Goal: Complete application form: Complete application form

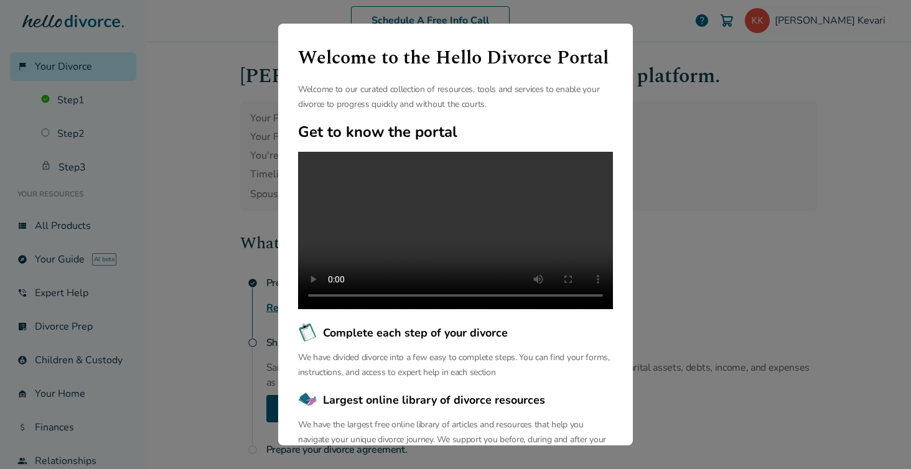
click at [760, 268] on div "Welcome to the Hello Divorce Portal Welcome to our curated collection of resour…" at bounding box center [455, 234] width 911 height 469
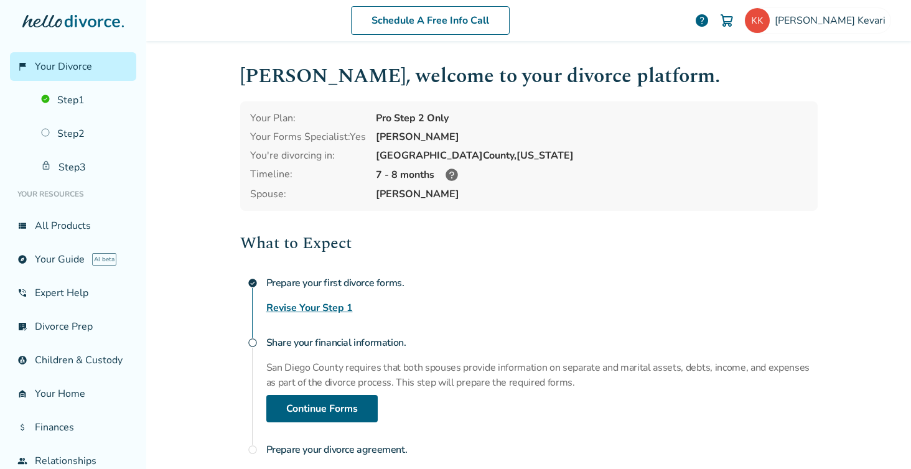
scroll to position [105, 0]
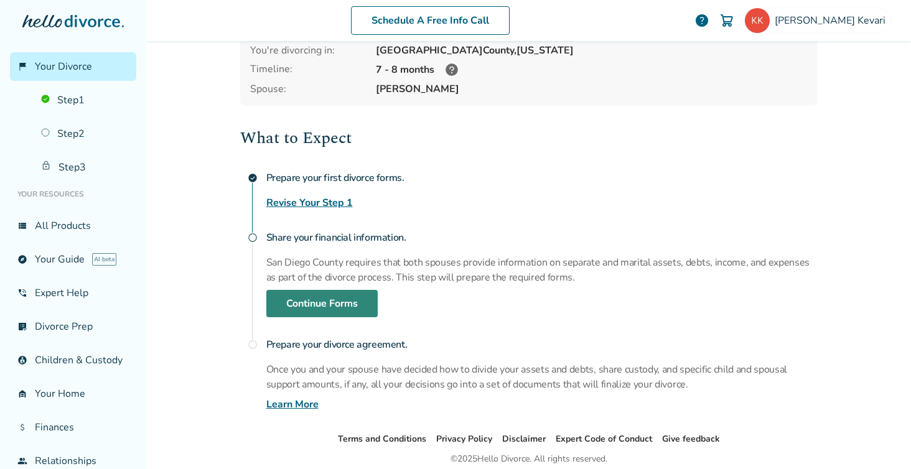
click at [337, 306] on link "Continue Forms" at bounding box center [321, 303] width 111 height 27
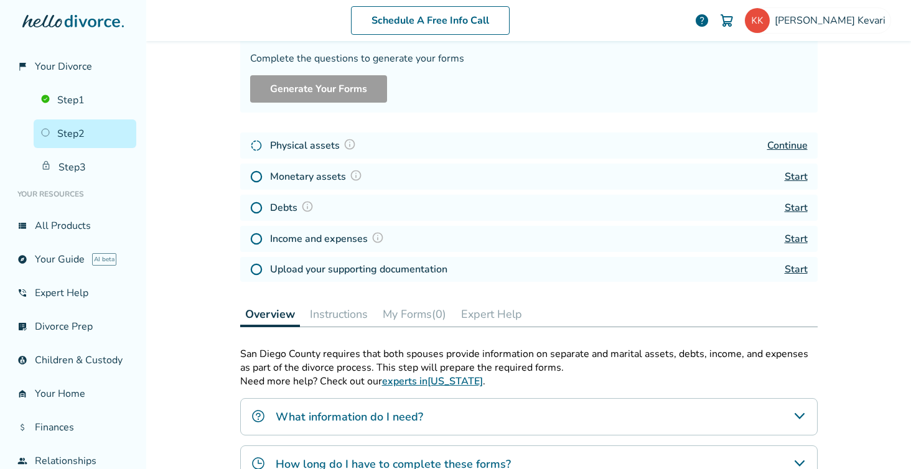
scroll to position [61, 0]
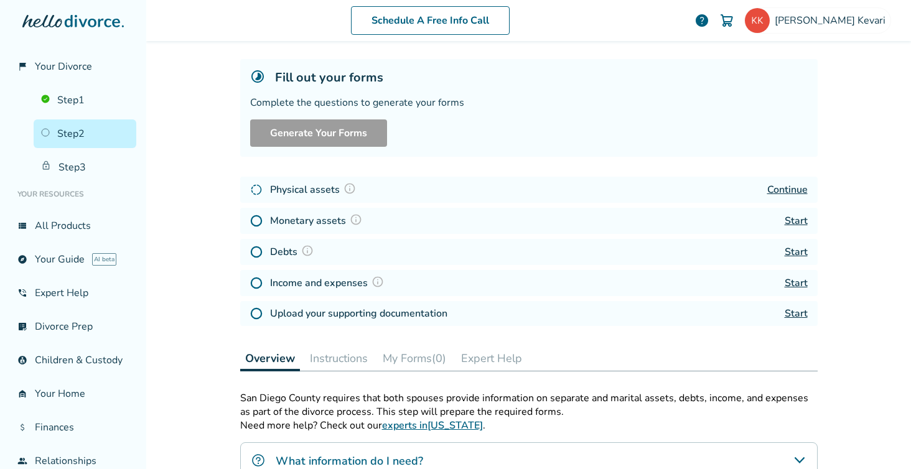
click at [782, 188] on link "Continue" at bounding box center [787, 190] width 40 height 14
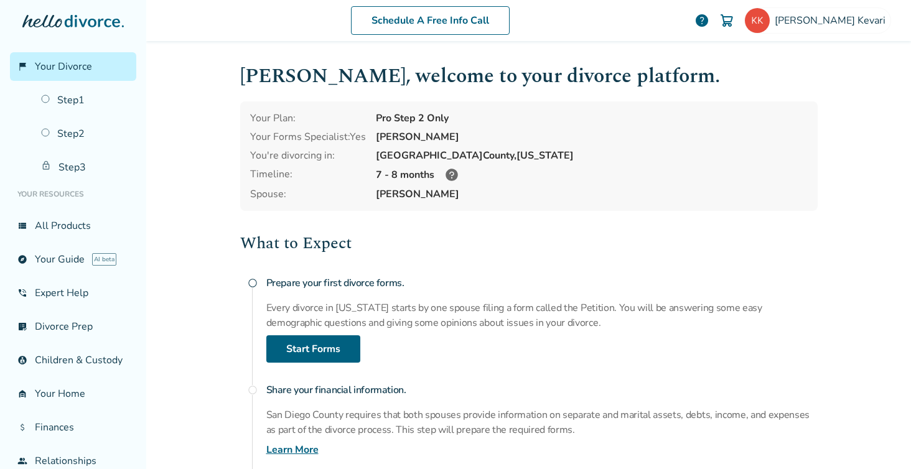
scroll to position [100, 0]
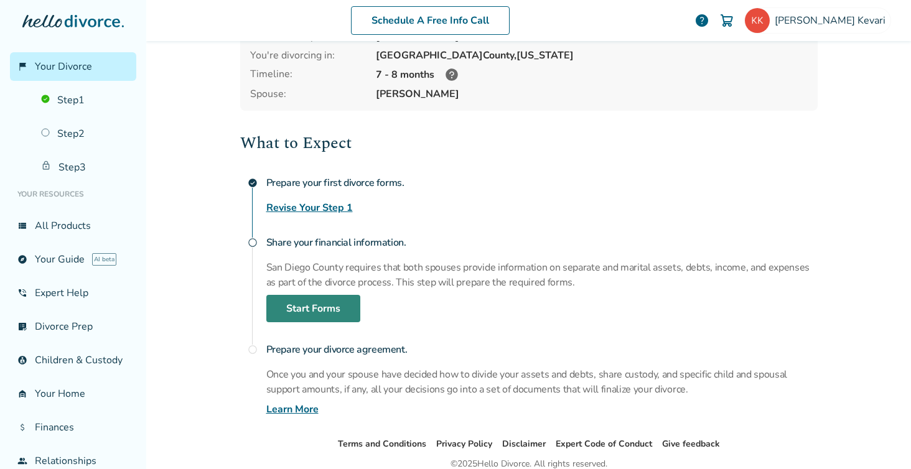
click at [312, 305] on link "Start Forms" at bounding box center [313, 308] width 94 height 27
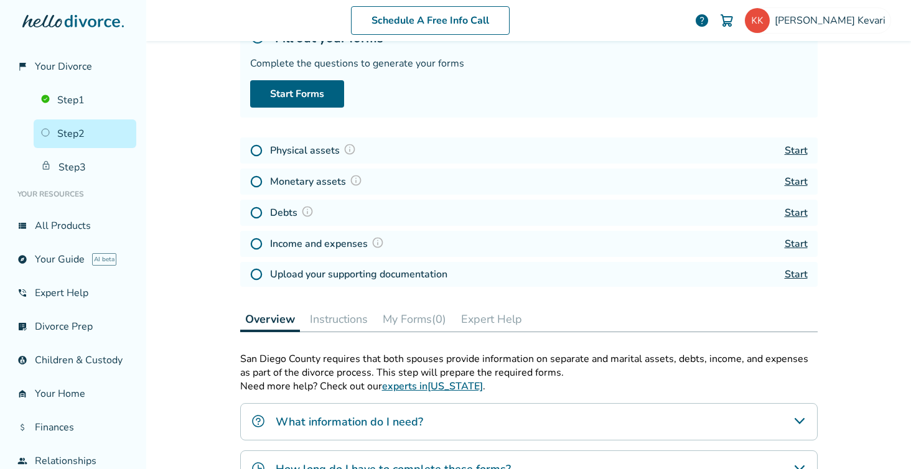
scroll to position [61, 0]
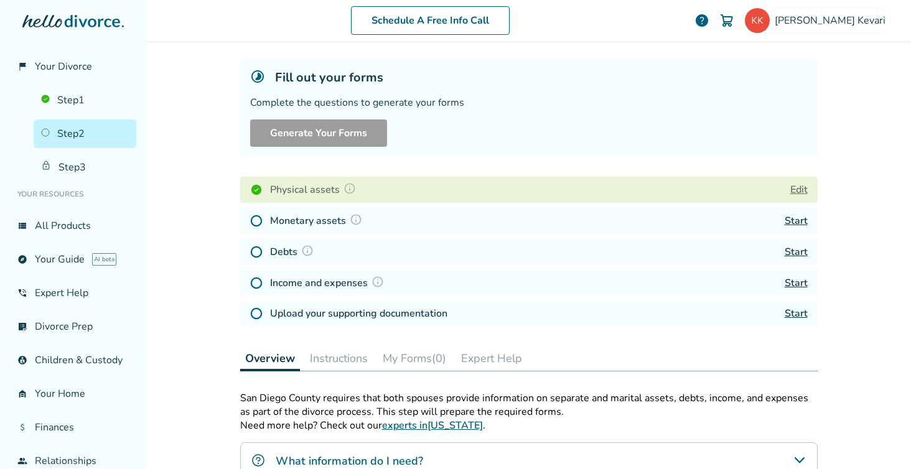
click at [799, 223] on link "Start" at bounding box center [795, 221] width 23 height 14
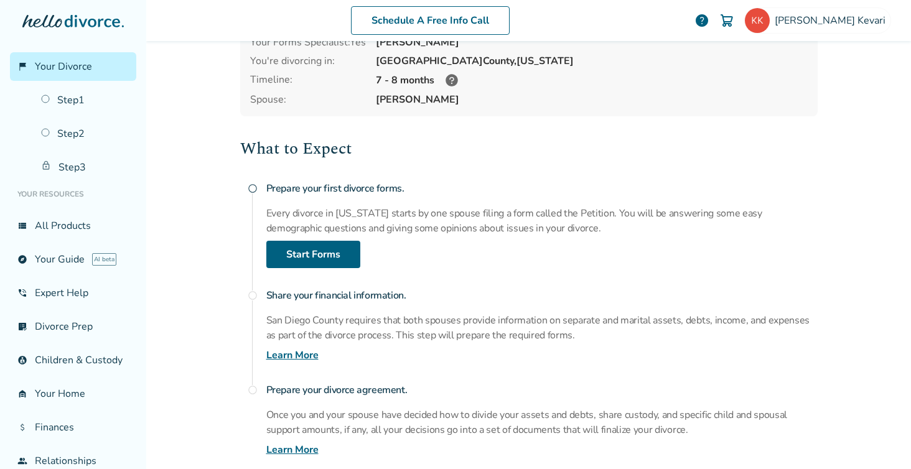
scroll to position [95, 0]
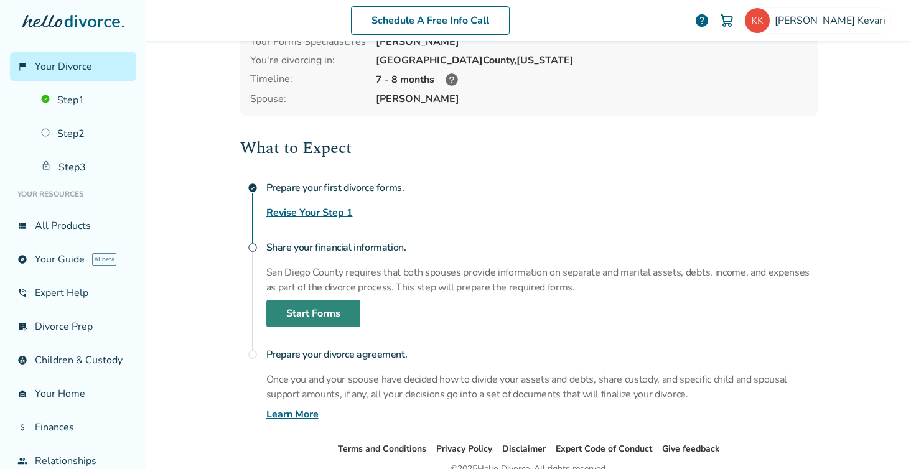
click at [325, 319] on link "Start Forms" at bounding box center [313, 313] width 94 height 27
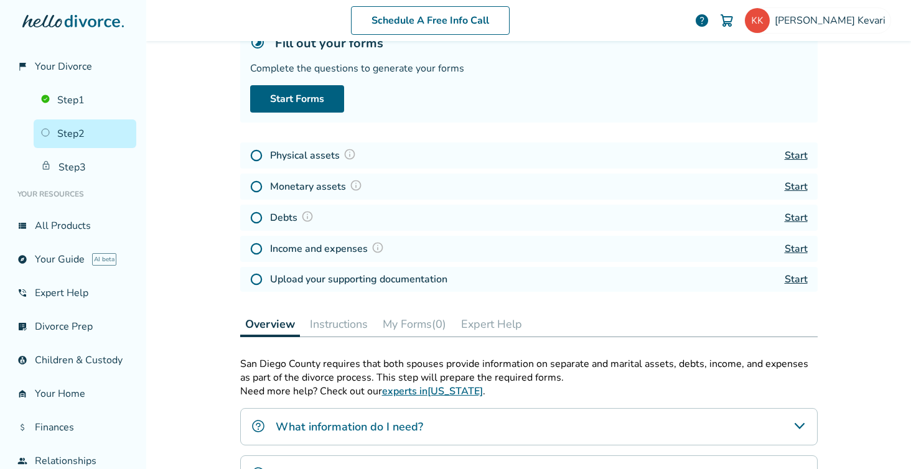
scroll to position [61, 0]
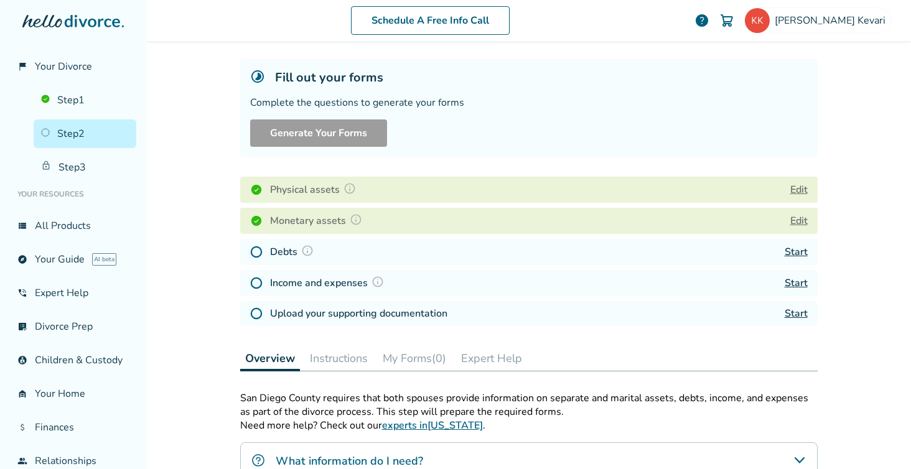
click at [797, 218] on button "Edit" at bounding box center [798, 220] width 17 height 15
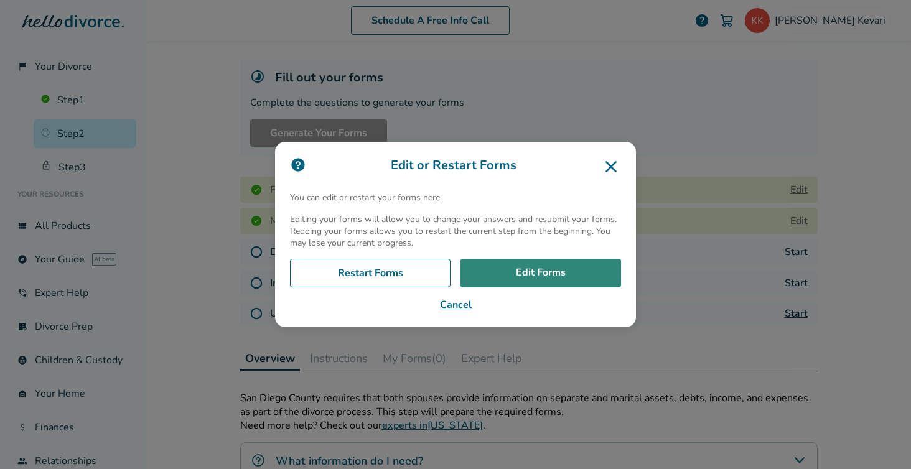
click at [491, 272] on link "Edit Forms" at bounding box center [540, 273] width 160 height 29
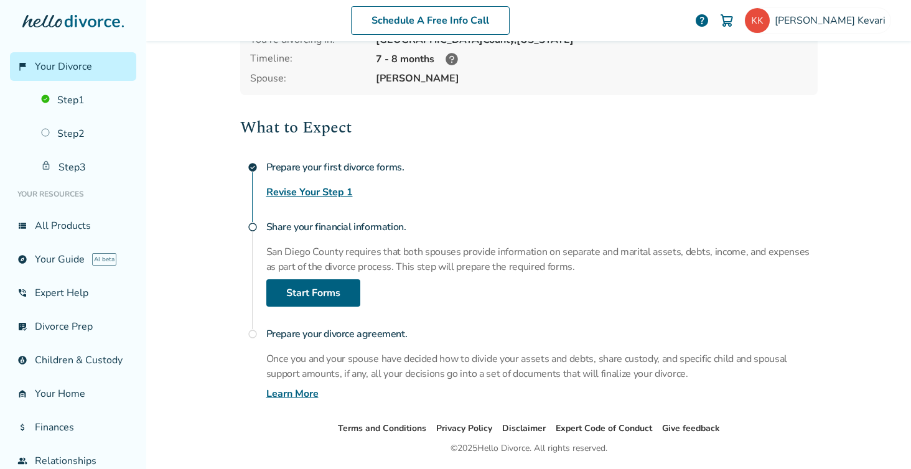
scroll to position [134, 0]
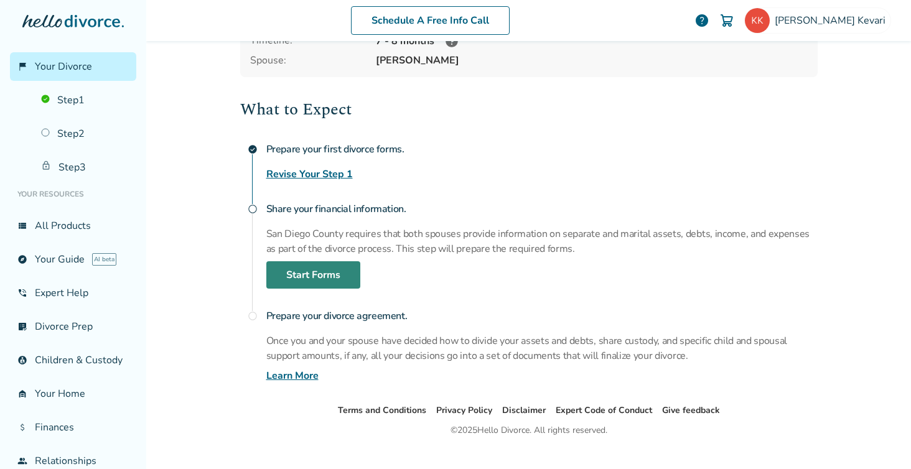
click at [318, 274] on link "Start Forms" at bounding box center [313, 274] width 94 height 27
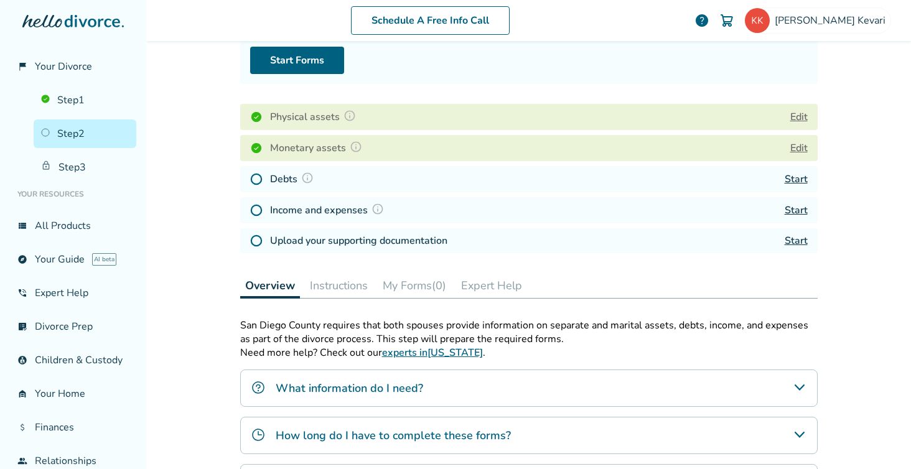
scroll to position [61, 0]
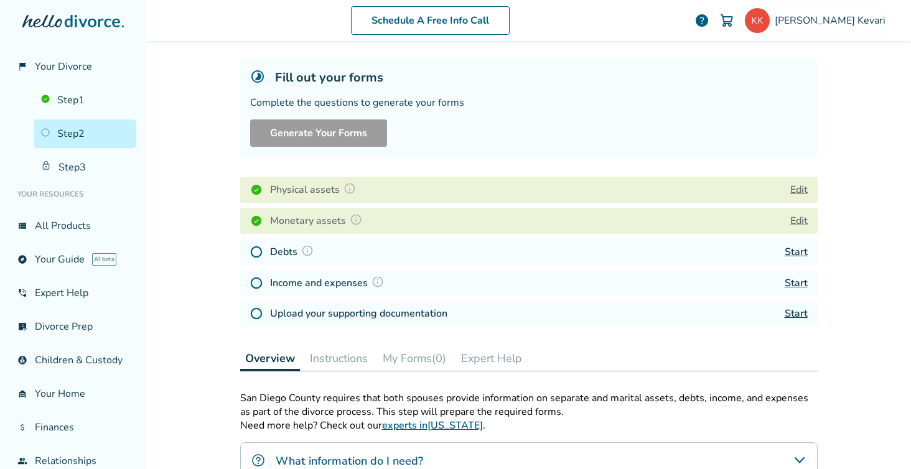
click at [796, 257] on link "Start" at bounding box center [795, 252] width 23 height 14
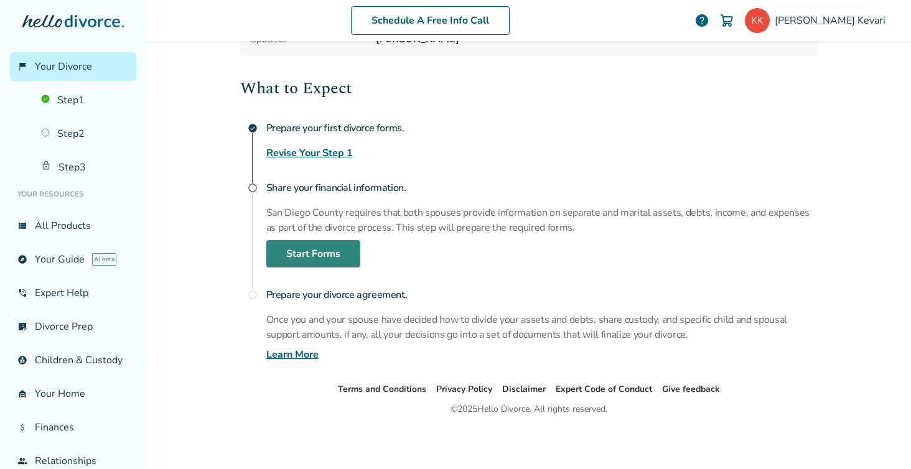
scroll to position [155, 0]
click at [325, 249] on link "Start Forms" at bounding box center [313, 253] width 94 height 27
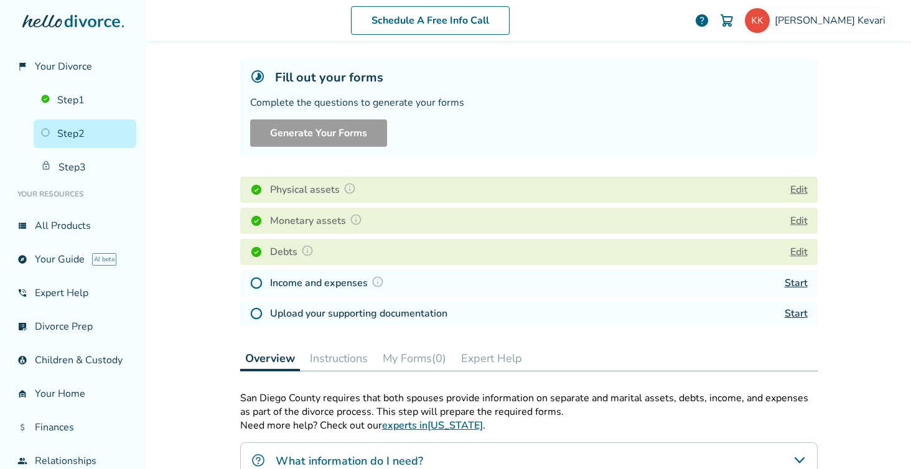
click at [797, 290] on link "Start" at bounding box center [795, 283] width 23 height 14
